Goal: Information Seeking & Learning: Learn about a topic

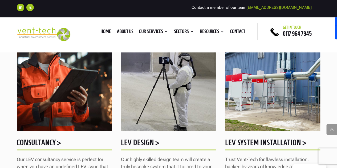
scroll to position [426, 0]
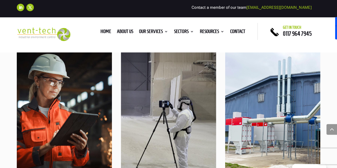
click at [265, 122] on img at bounding box center [272, 113] width 95 height 123
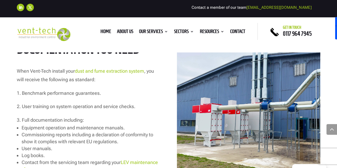
scroll to position [933, 0]
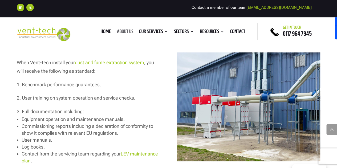
click at [119, 30] on link "About us" at bounding box center [125, 33] width 16 height 6
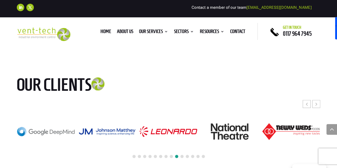
scroll to position [1519, 0]
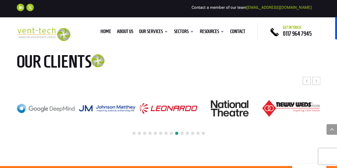
click at [181, 132] on span at bounding box center [181, 133] width 3 height 3
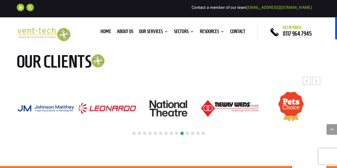
click at [202, 132] on span at bounding box center [203, 133] width 3 height 3
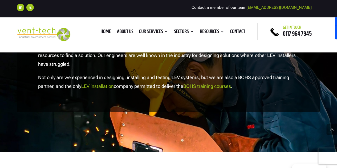
scroll to position [613, 0]
